Goal: Find specific page/section: Find specific page/section

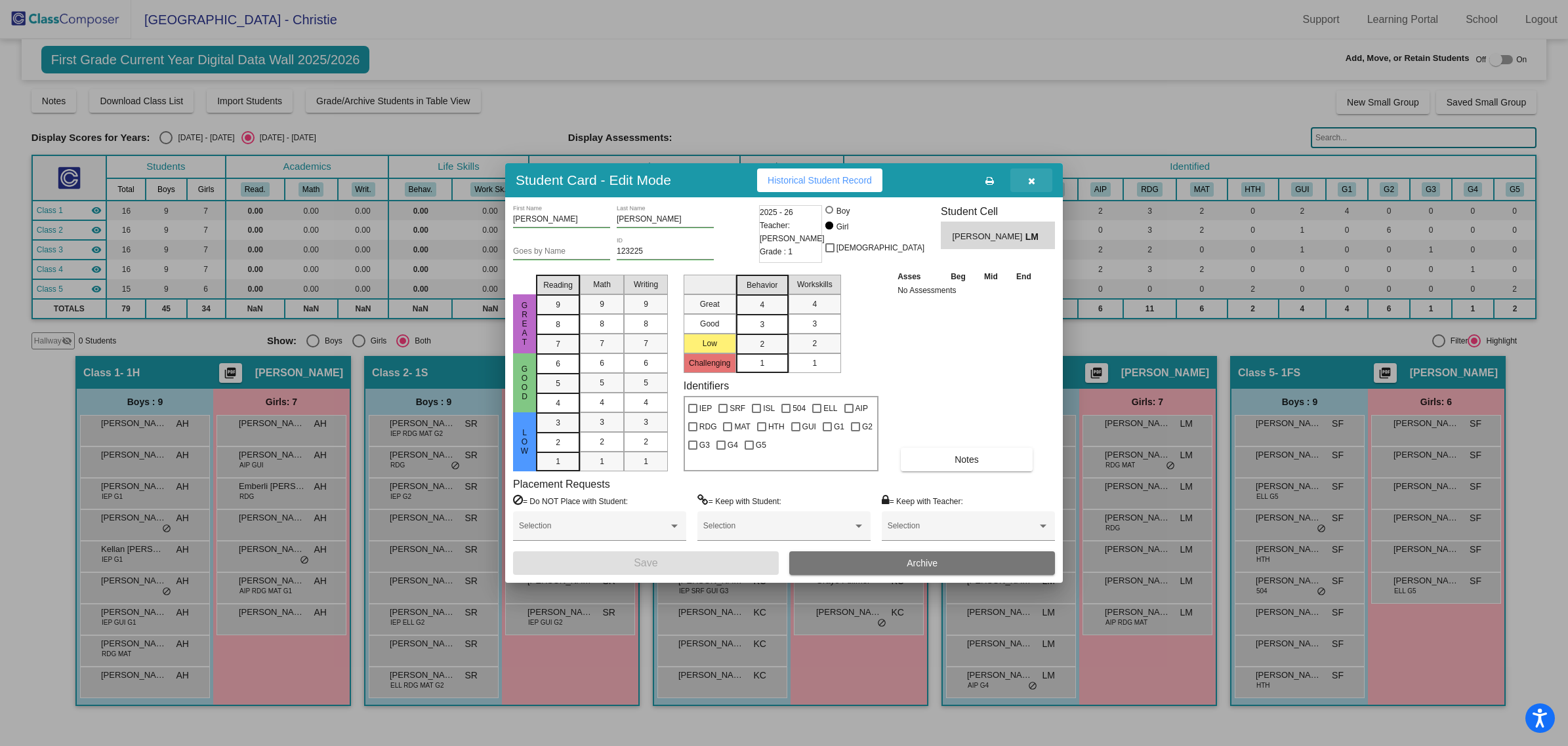
click at [1031, 176] on icon "button" at bounding box center [1032, 181] width 8 height 9
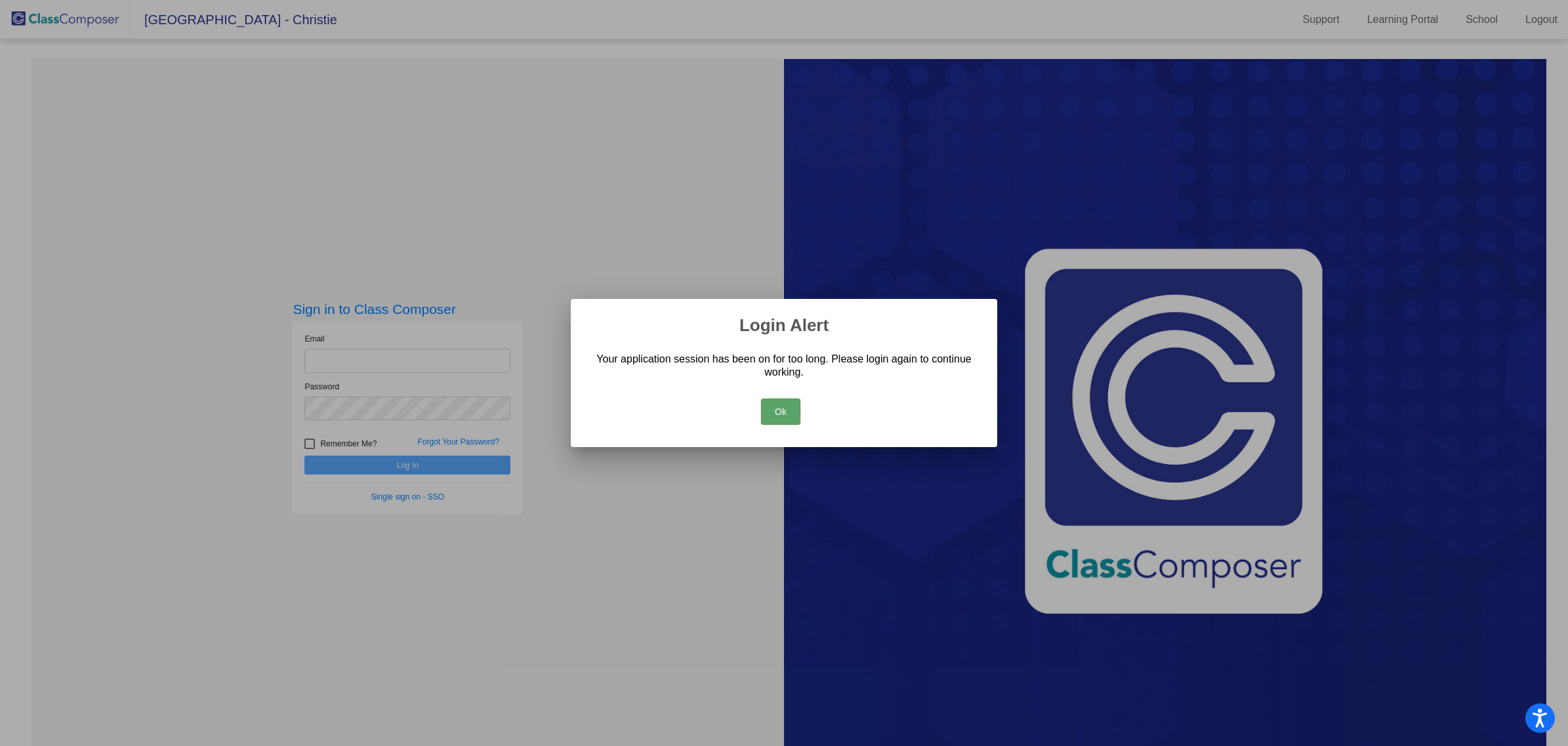
click at [773, 419] on button "Ok" at bounding box center [781, 412] width 40 height 26
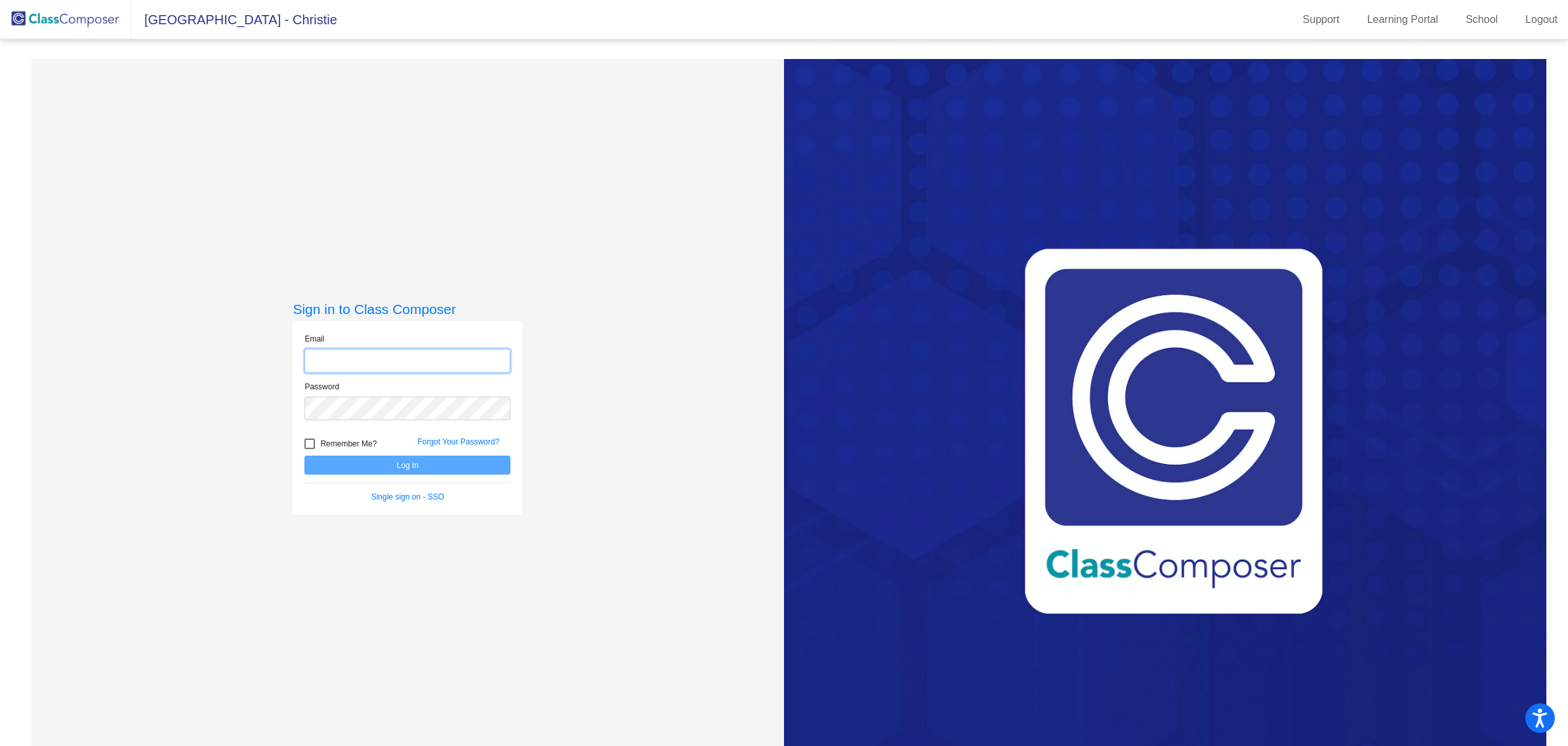
click at [395, 350] on input "email" at bounding box center [408, 361] width 206 height 25
click at [0, 746] on com-1password-button at bounding box center [0, 746] width 0 height 0
type input "[EMAIL_ADDRESS][DOMAIN_NAME]"
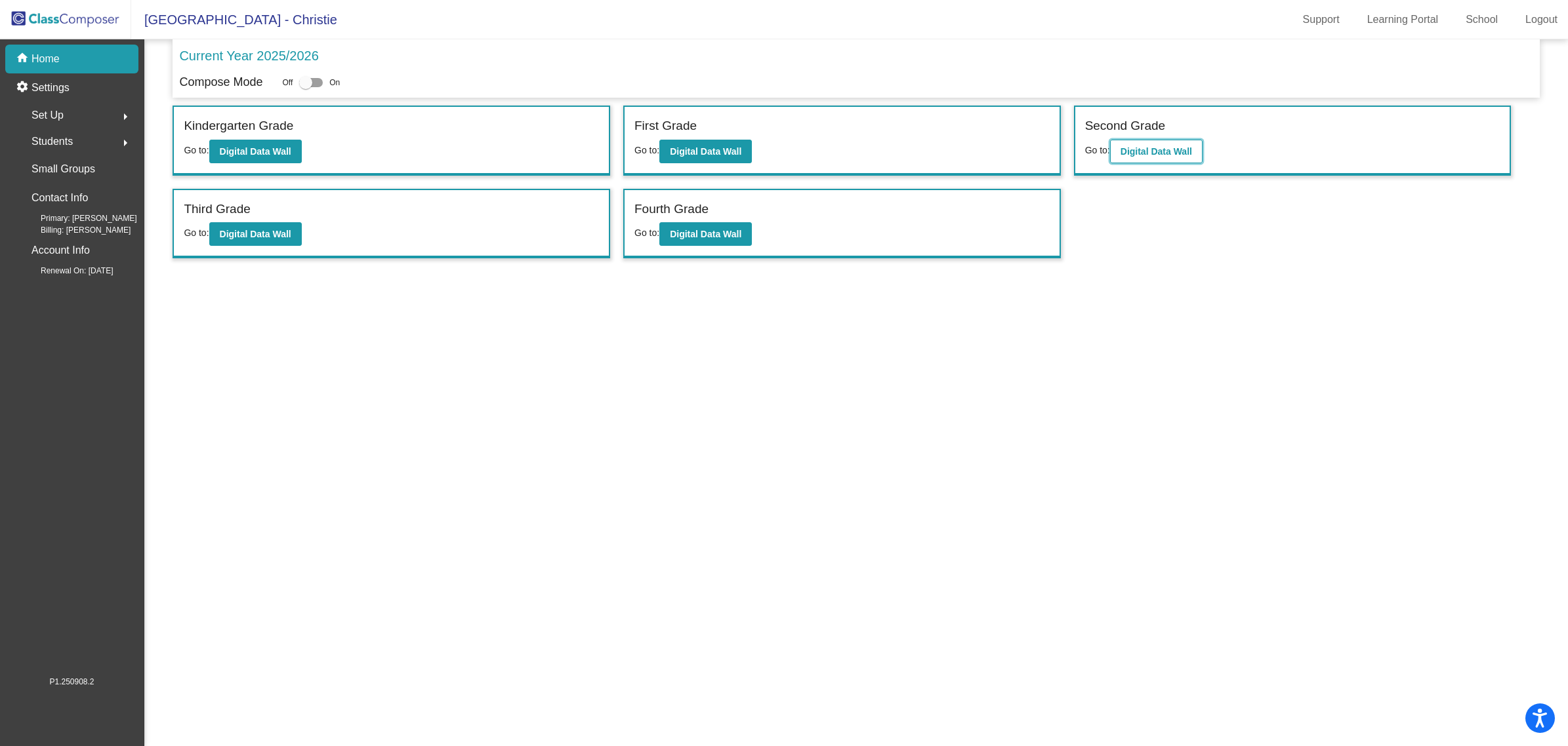
click at [1162, 155] on b "Digital Data Wall" at bounding box center [1157, 151] width 72 height 10
